Goal: Information Seeking & Learning: Learn about a topic

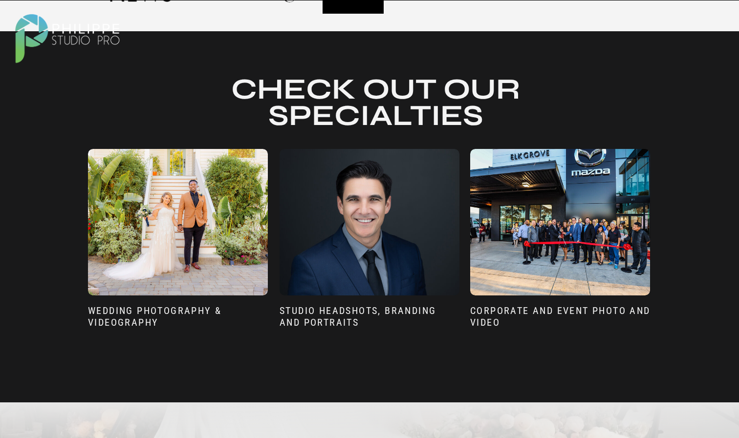
scroll to position [546, 0]
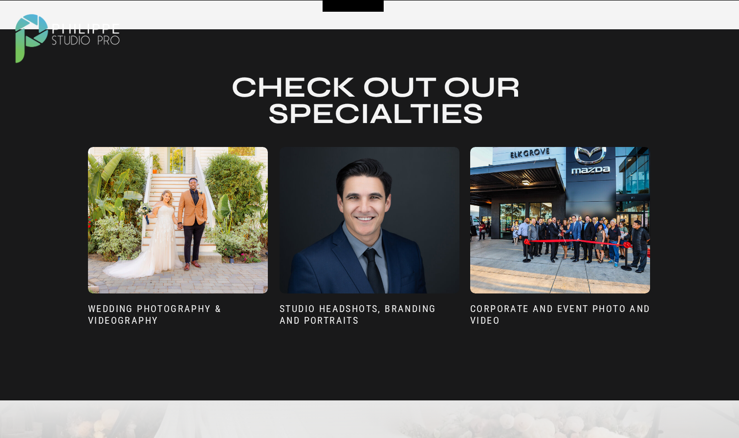
click at [303, 253] on div at bounding box center [369, 220] width 180 height 147
click at [306, 312] on h3 "sTUDIO HEADSHOTS, BRANDING AND pORTRAITS" at bounding box center [369, 318] width 180 height 30
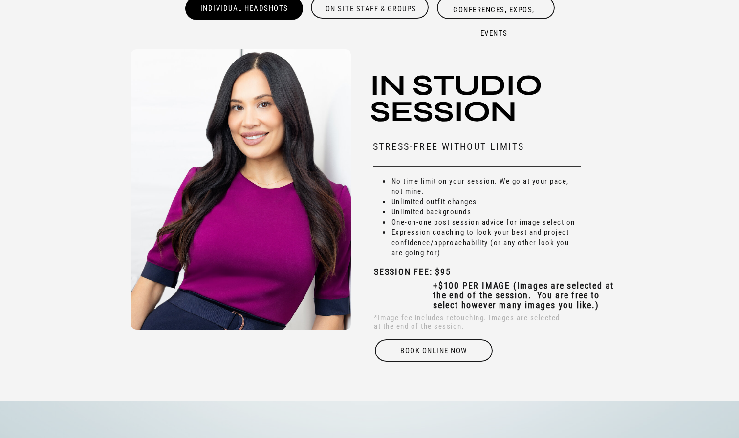
scroll to position [2893, 0]
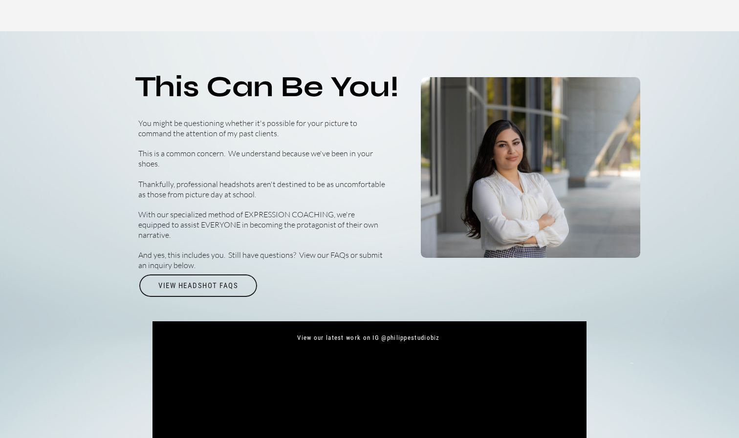
scroll to position [3263, 0]
click at [184, 288] on div "View Headshot FAQs" at bounding box center [198, 286] width 120 height 22
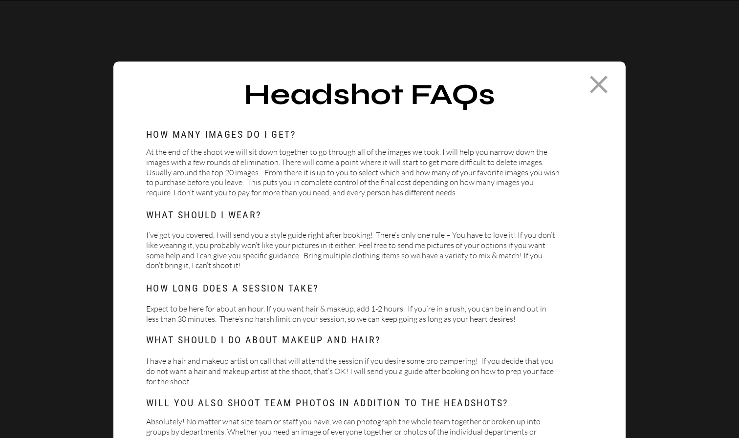
click at [135, 244] on div at bounding box center [369, 351] width 512 height 578
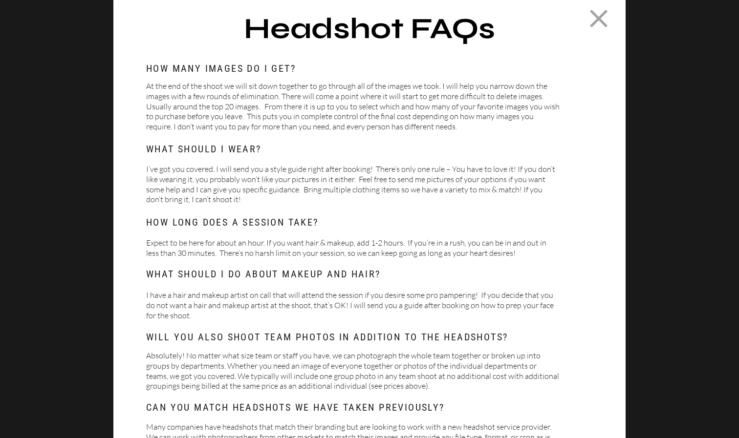
scroll to position [74, 0]
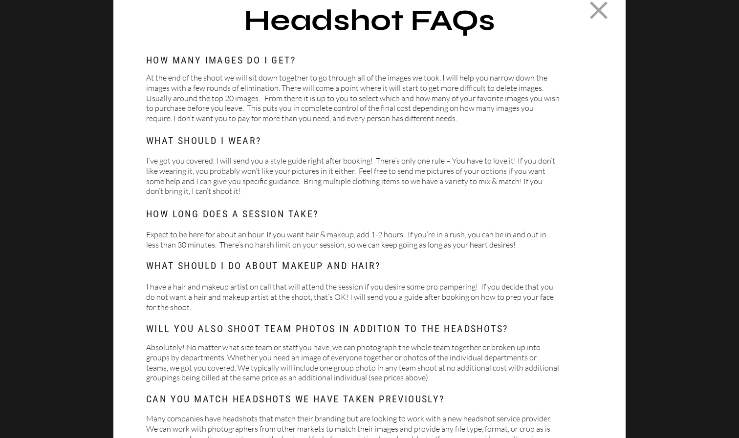
click at [134, 233] on div at bounding box center [369, 276] width 512 height 578
click at [130, 217] on div at bounding box center [369, 276] width 512 height 578
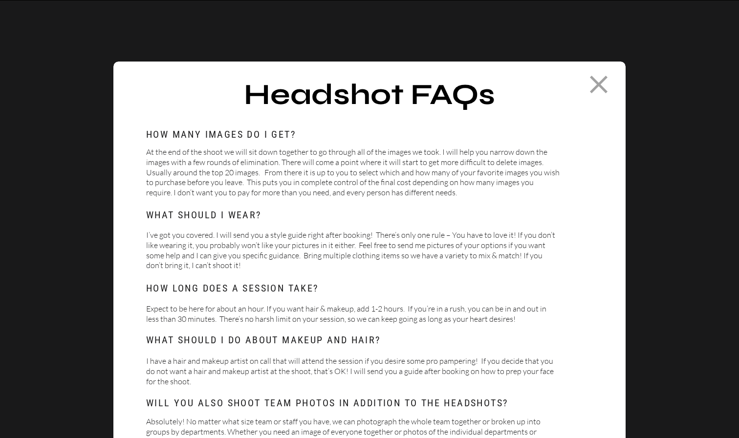
scroll to position [0, 0]
click at [596, 83] on icon at bounding box center [599, 85] width 18 height 18
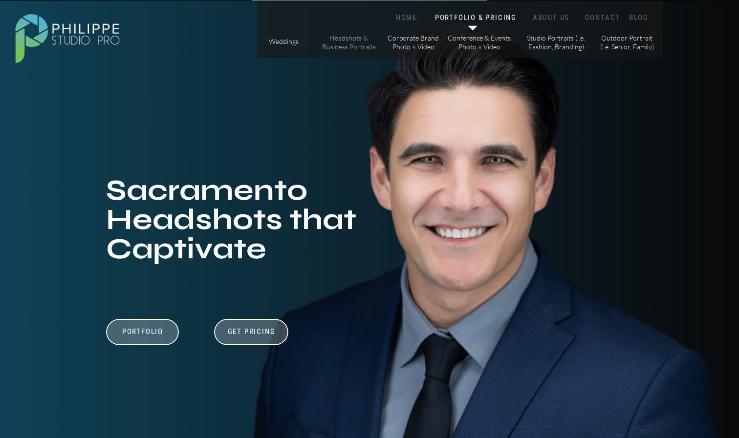
click at [352, 43] on p "Headshots & Business Portraits" at bounding box center [348, 42] width 55 height 17
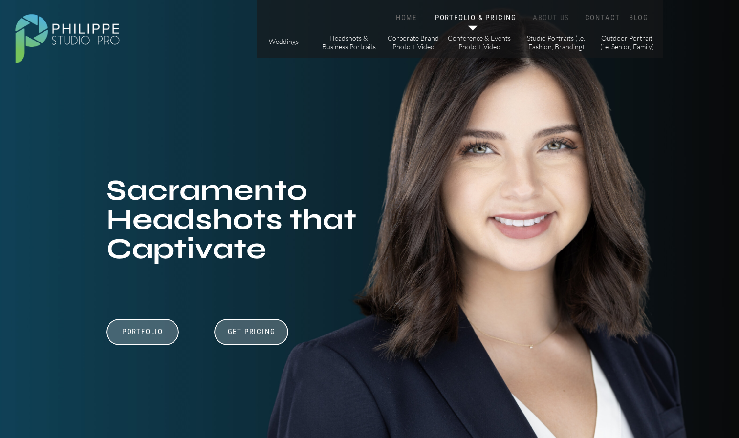
click at [554, 17] on nav "ABOUT US" at bounding box center [551, 17] width 42 height 9
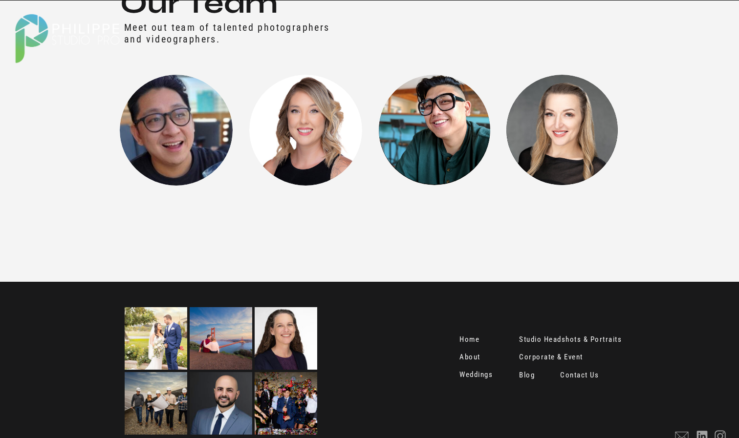
scroll to position [1200, 0]
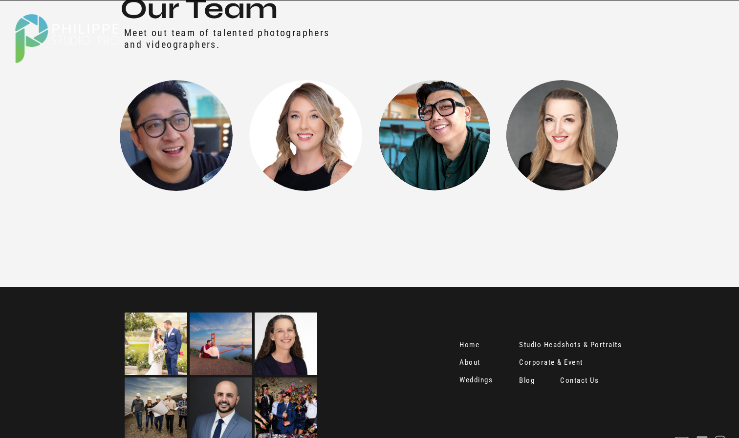
click at [584, 380] on nav "Contact Us" at bounding box center [580, 382] width 41 height 10
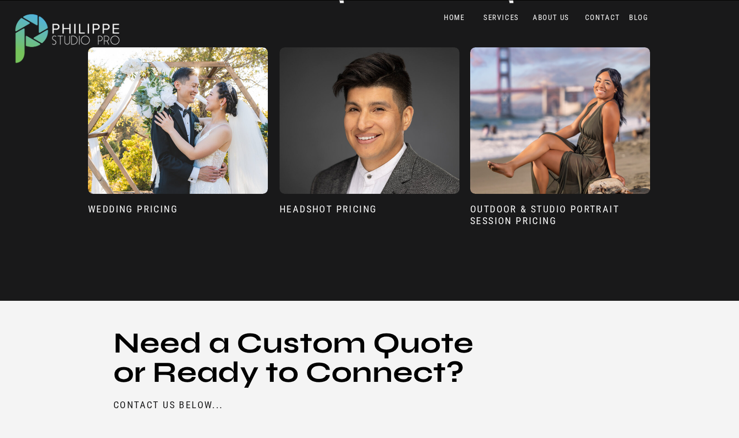
scroll to position [815, 0]
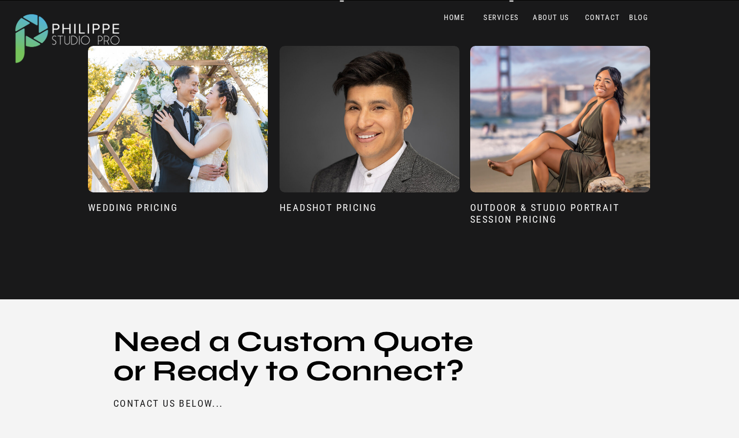
click at [341, 206] on h3 "Headshot Pricing" at bounding box center [369, 217] width 180 height 30
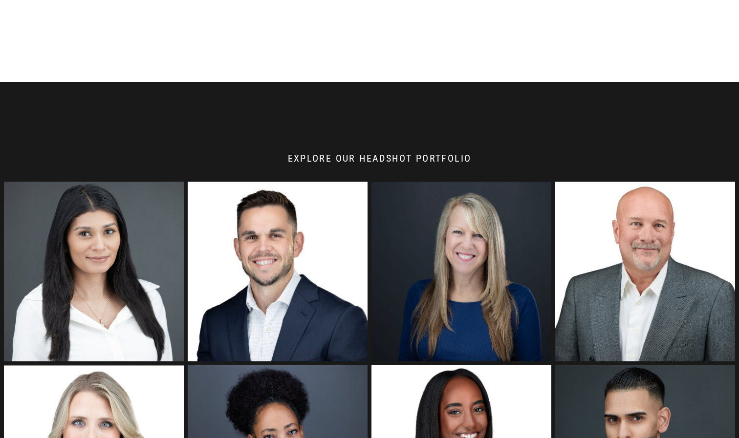
scroll to position [855, 0]
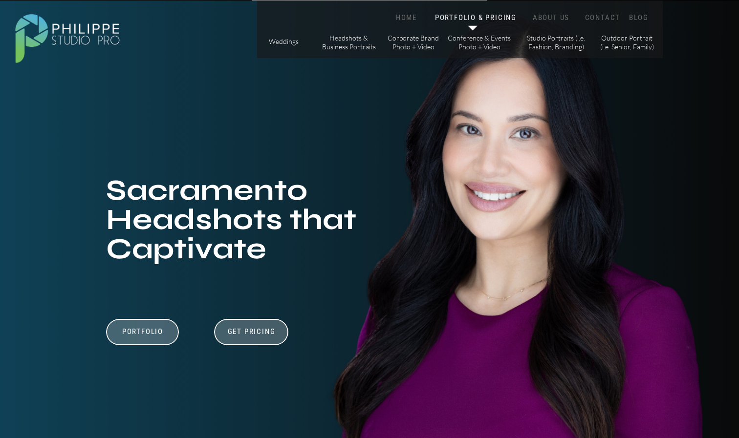
scroll to position [0, 0]
